Goal: Check status: Check status

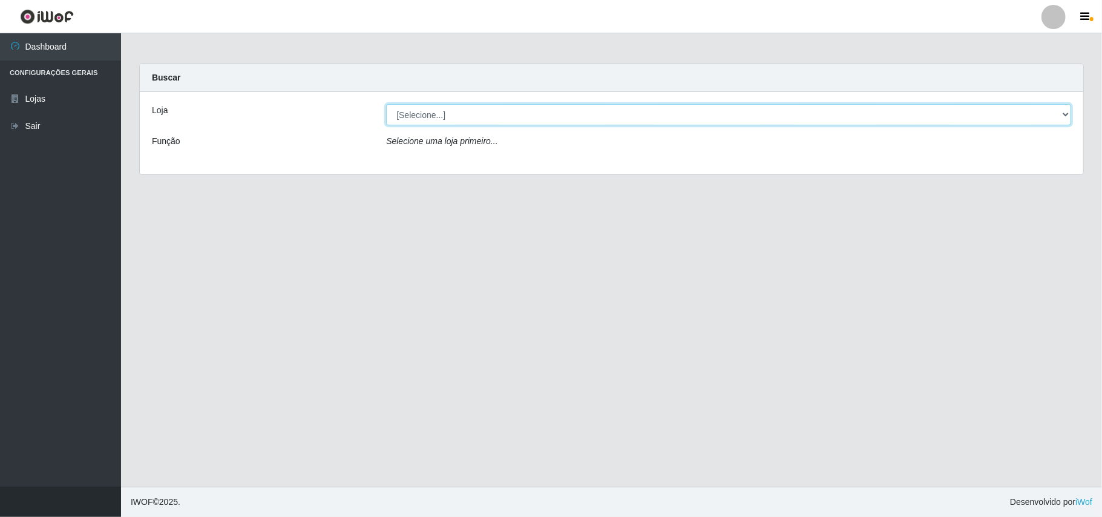
click at [1067, 120] on select "[Selecione...] Bemais Supermercados - B11 Manaíra" at bounding box center [728, 114] width 685 height 21
select select "409"
click at [386, 104] on select "[Selecione...] Bemais Supermercados - B11 Manaíra" at bounding box center [728, 114] width 685 height 21
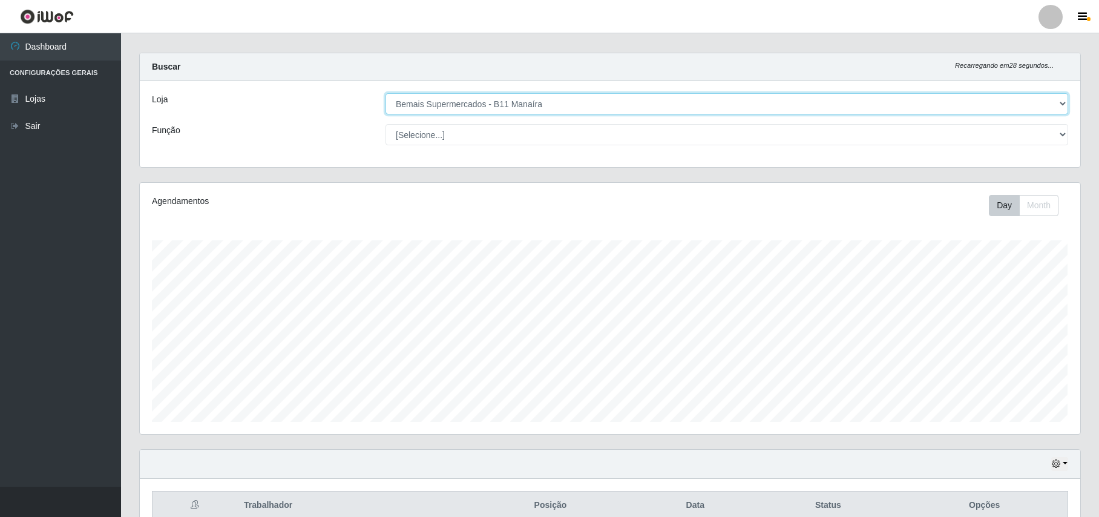
scroll to position [73, 0]
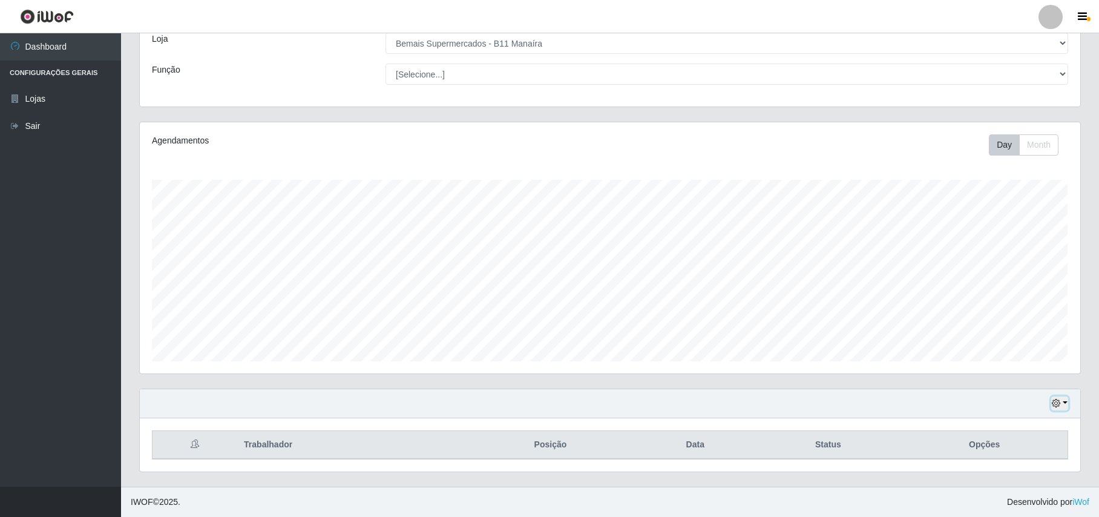
drag, startPoint x: 1061, startPoint y: 405, endPoint x: 1049, endPoint y: 400, distance: 12.7
click at [1056, 402] on button "button" at bounding box center [1059, 403] width 17 height 14
click at [998, 348] on button "1 Semana" at bounding box center [1020, 356] width 96 height 25
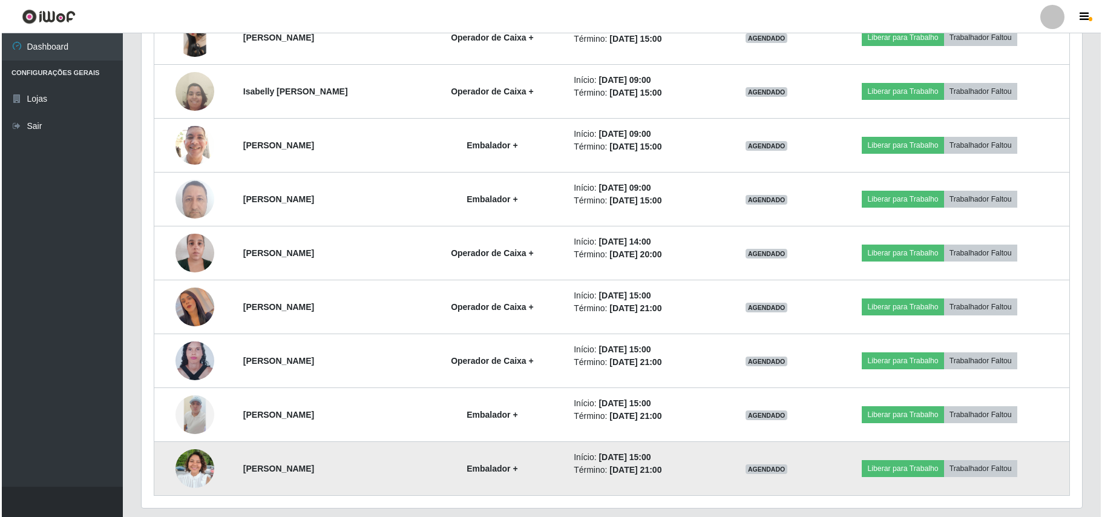
scroll to position [613, 0]
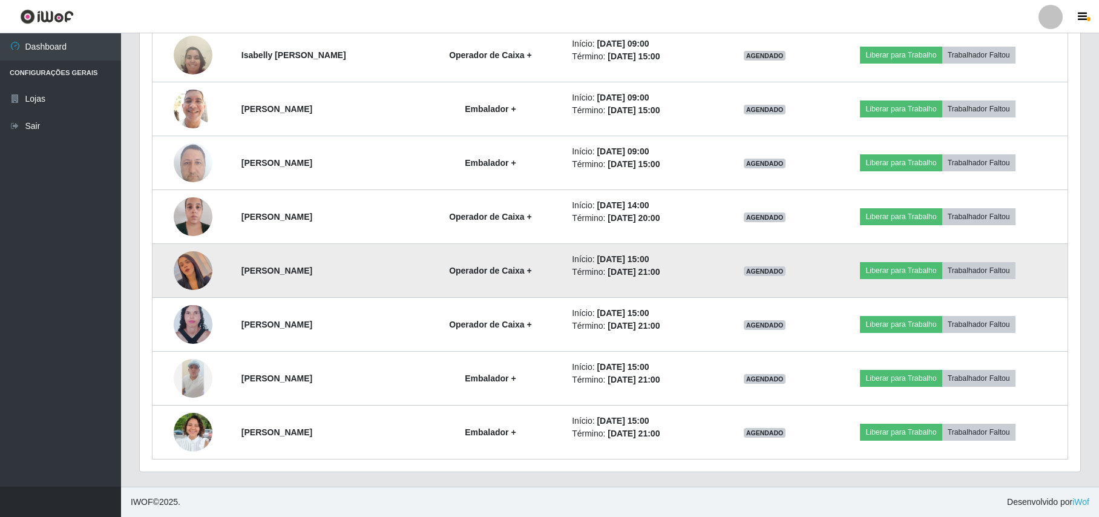
click at [194, 272] on img at bounding box center [193, 270] width 39 height 69
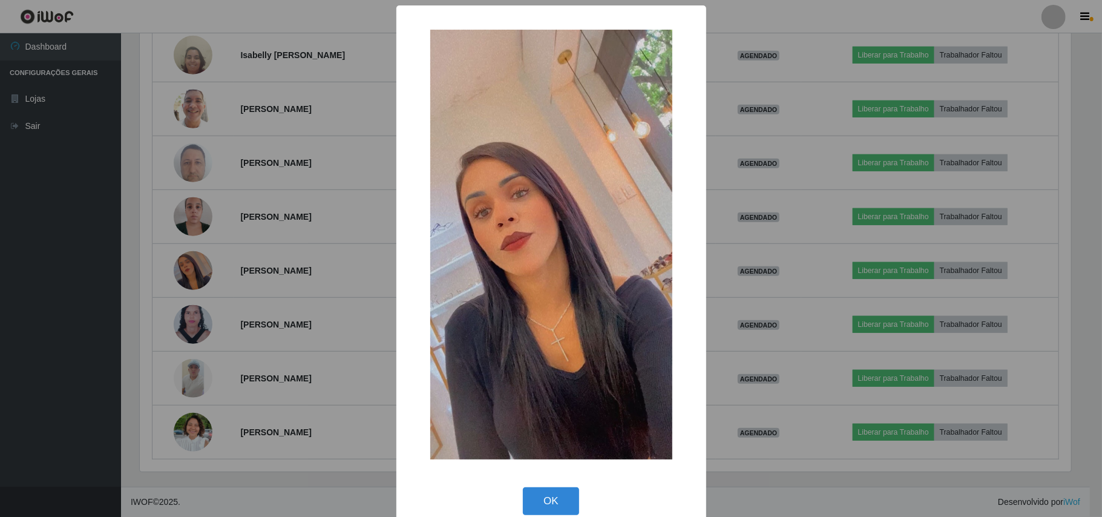
click at [122, 267] on div "× OK Cancel" at bounding box center [551, 258] width 1102 height 517
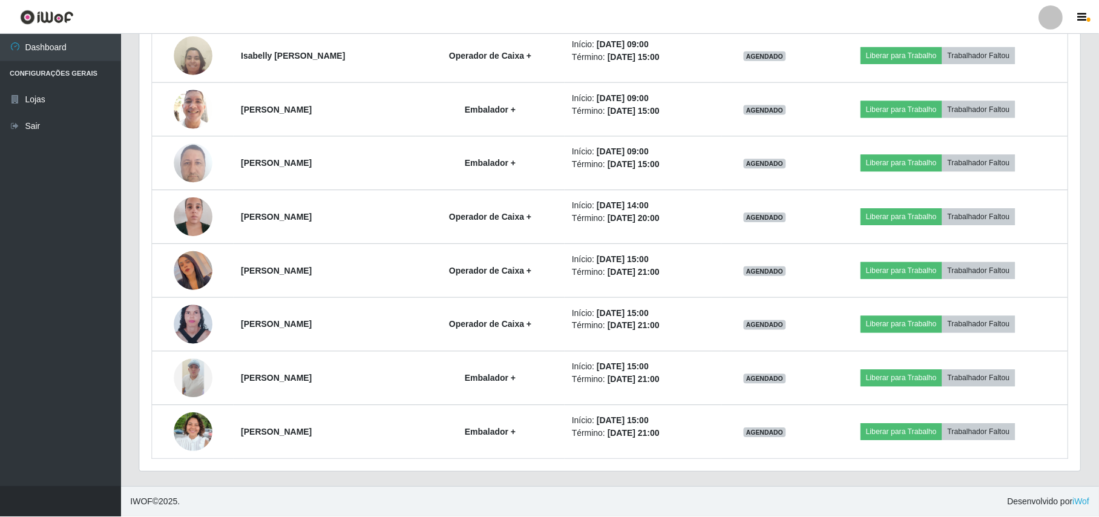
scroll to position [252, 940]
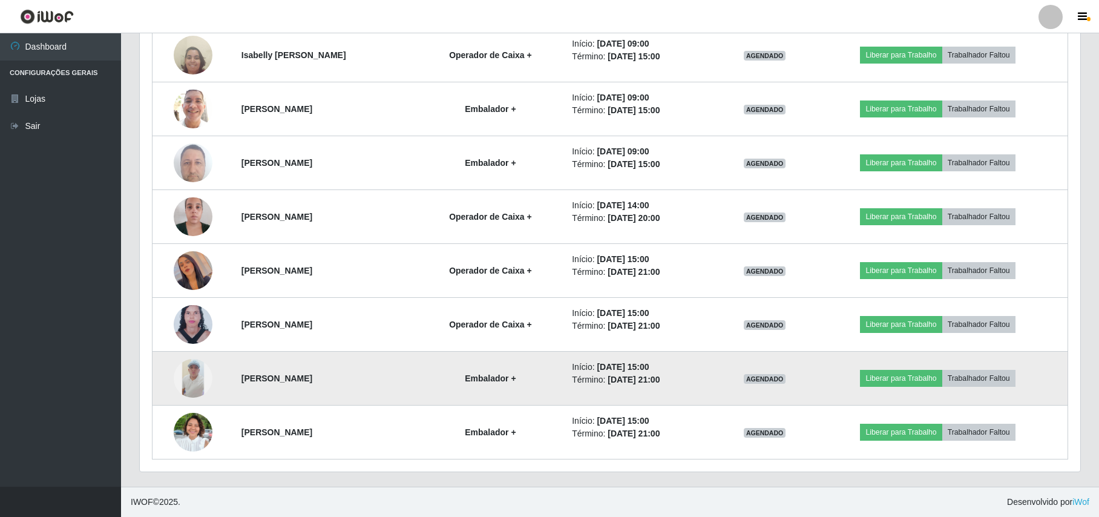
click at [197, 381] on img at bounding box center [193, 378] width 39 height 39
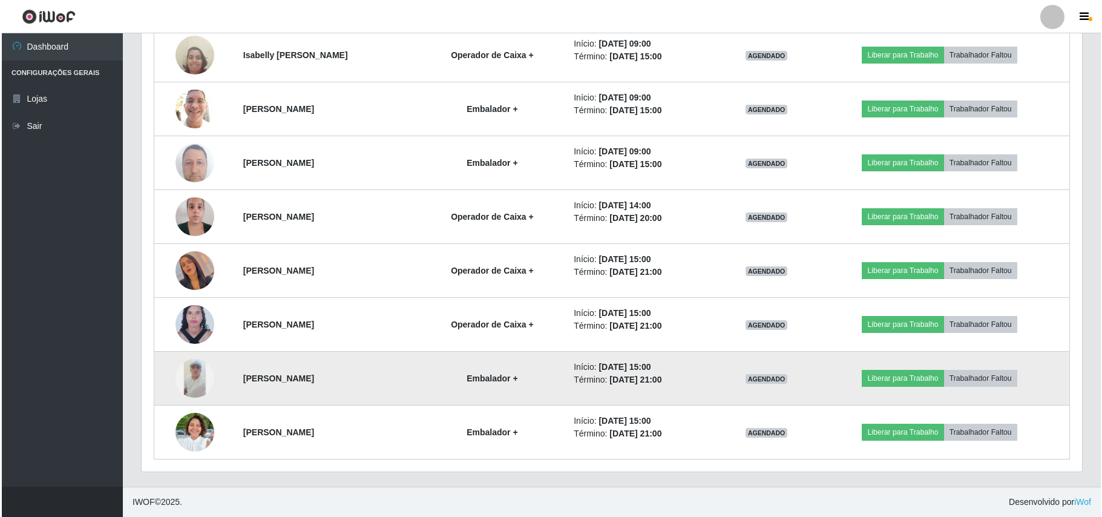
scroll to position [252, 930]
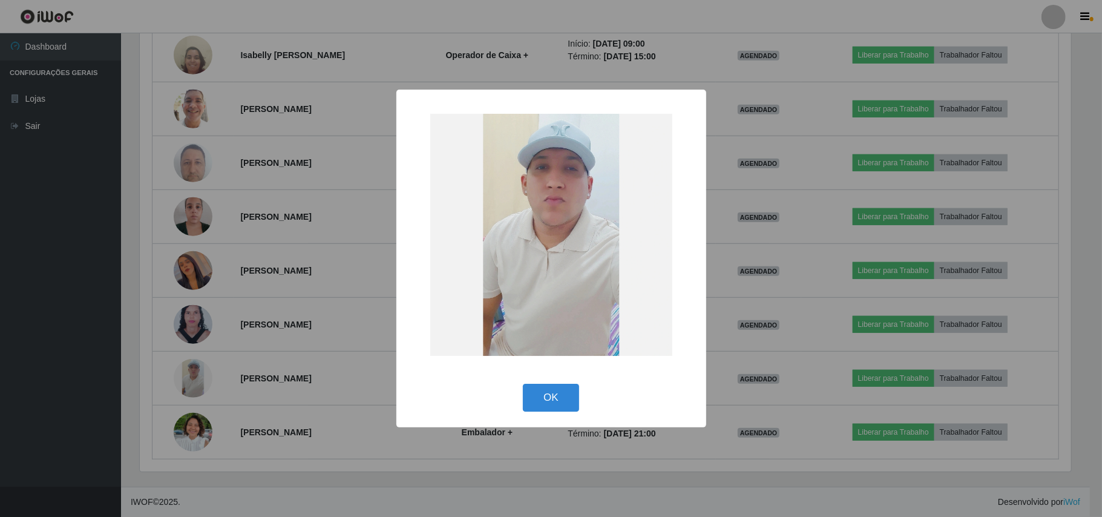
click at [141, 344] on div "× OK Cancel" at bounding box center [551, 258] width 1102 height 517
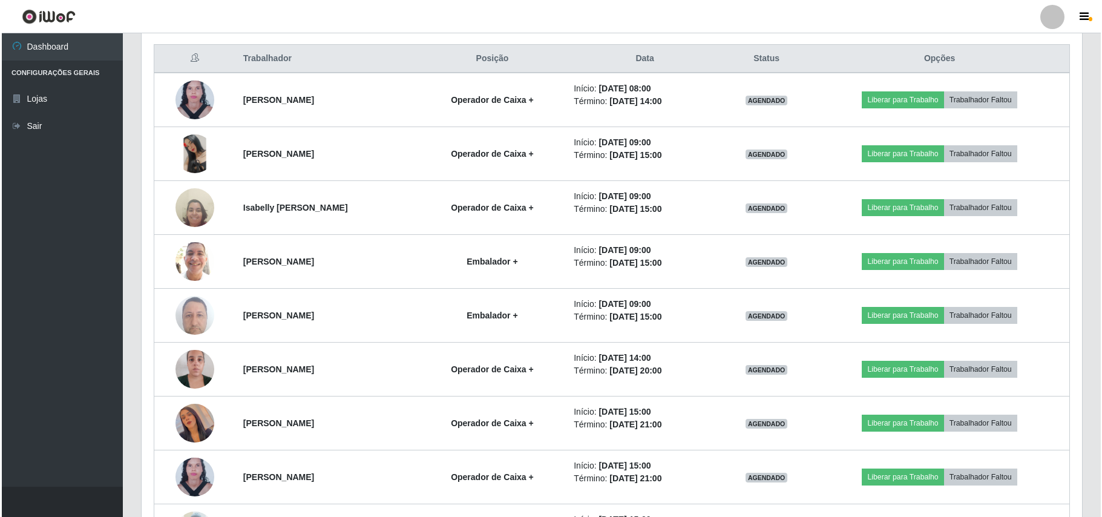
scroll to position [453, 0]
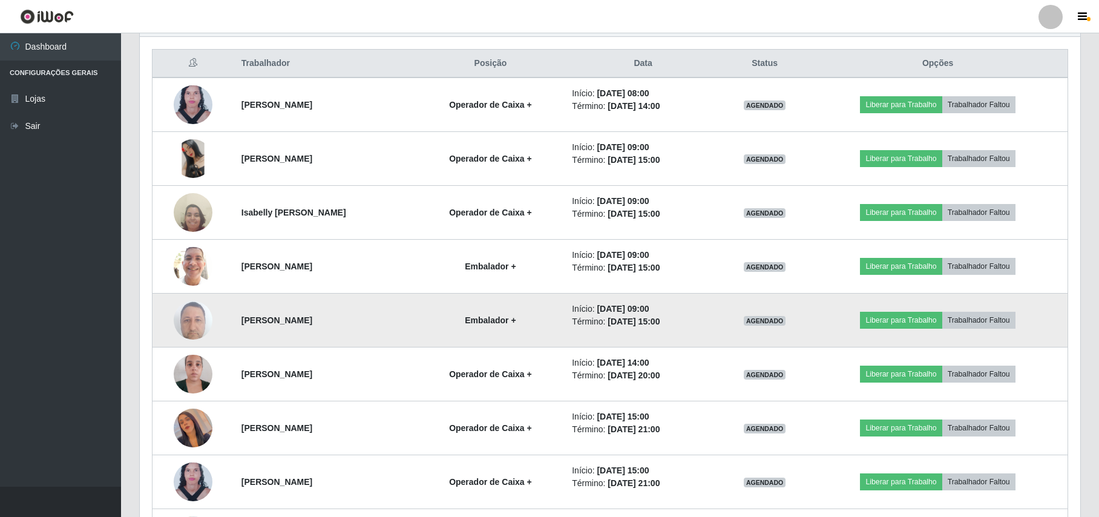
click at [198, 325] on img at bounding box center [193, 319] width 39 height 51
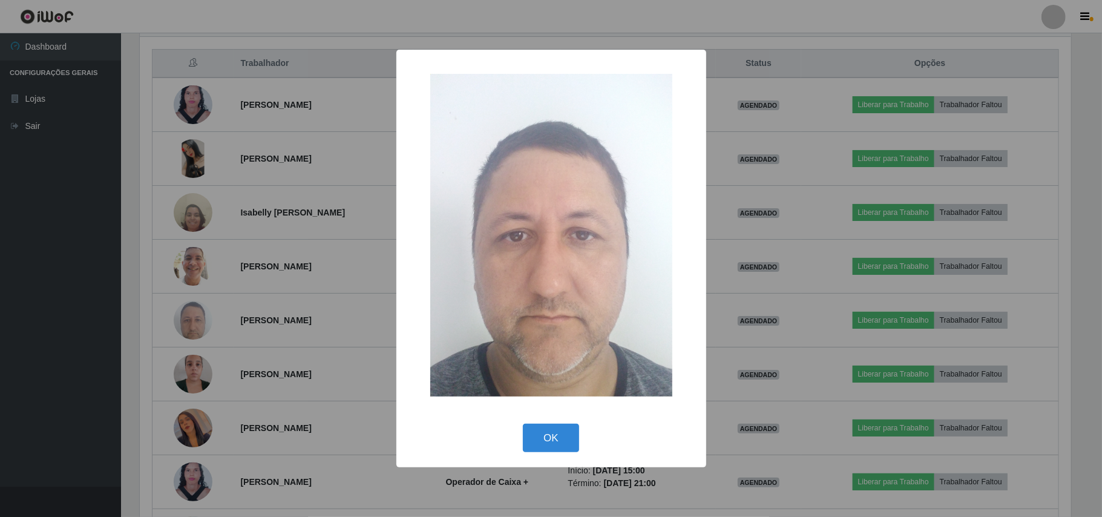
click at [133, 304] on div "× OK Cancel" at bounding box center [551, 258] width 1102 height 517
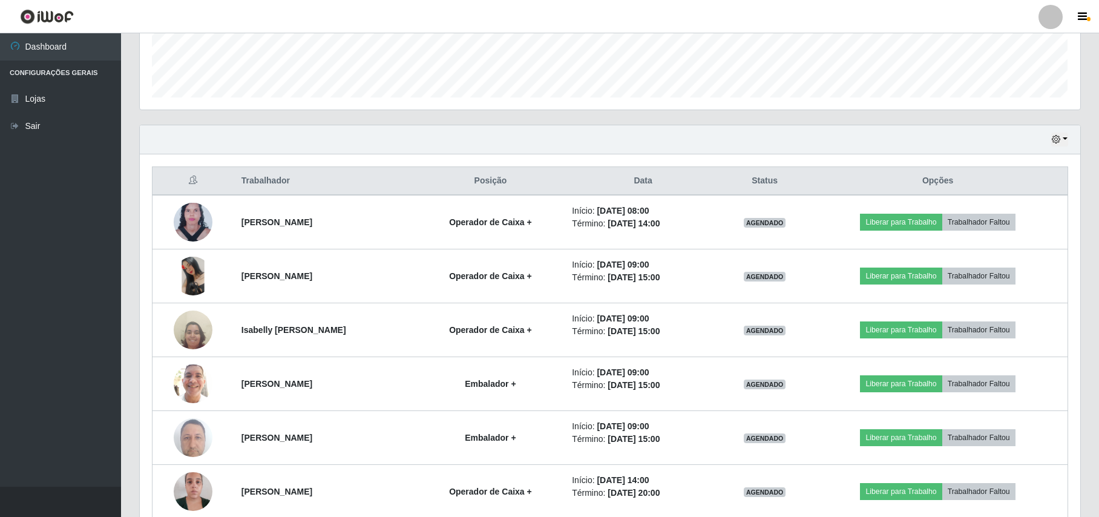
scroll to position [291, 0]
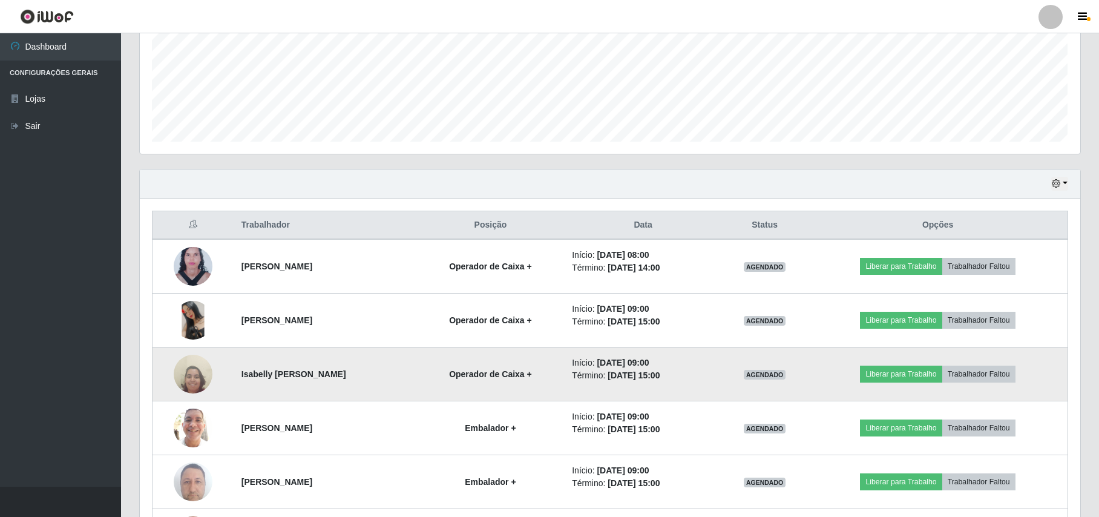
click at [191, 381] on img at bounding box center [193, 374] width 39 height 52
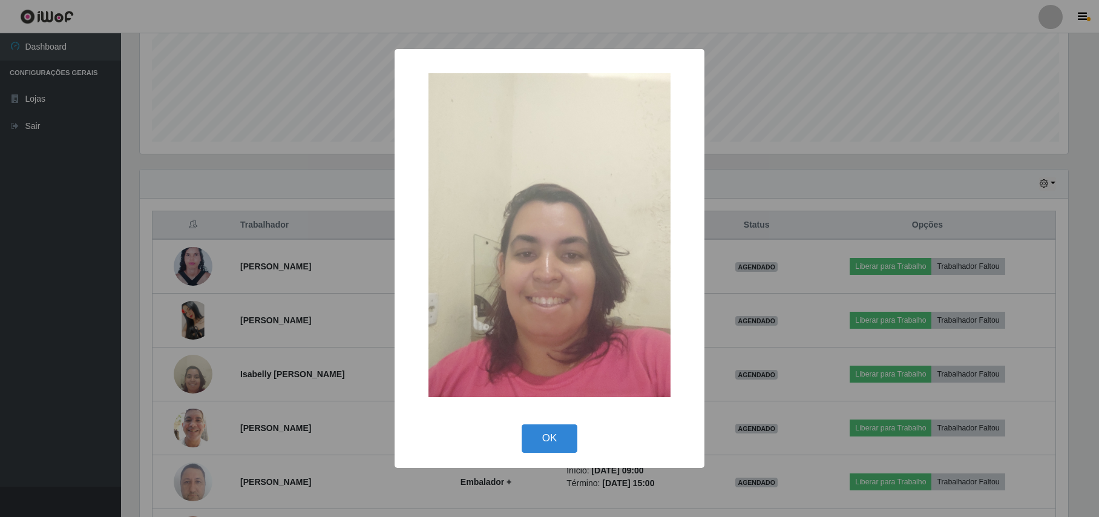
scroll to position [252, 930]
click at [128, 327] on div "× OK Cancel" at bounding box center [551, 258] width 1102 height 517
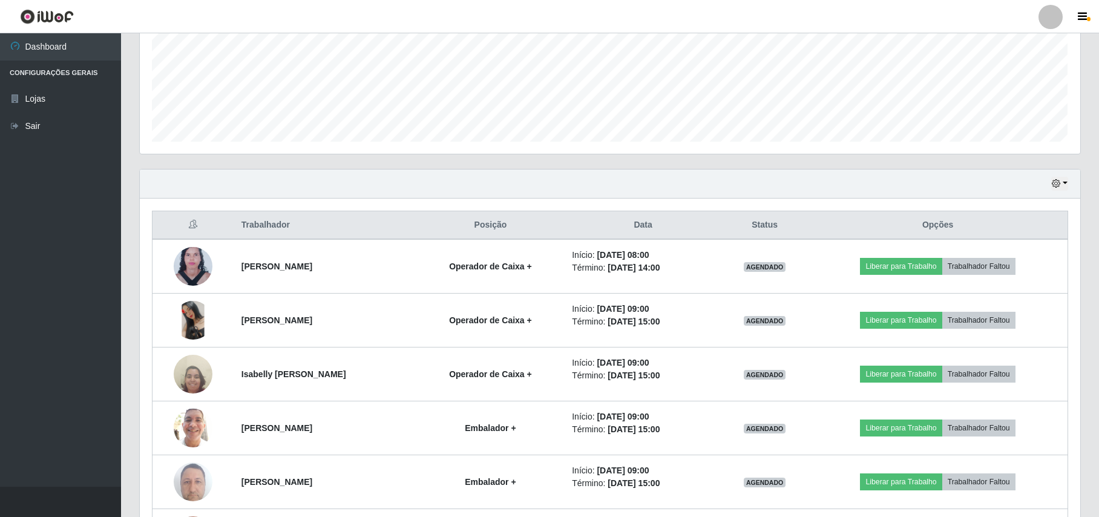
scroll to position [0, 0]
